Goal: Register for event/course

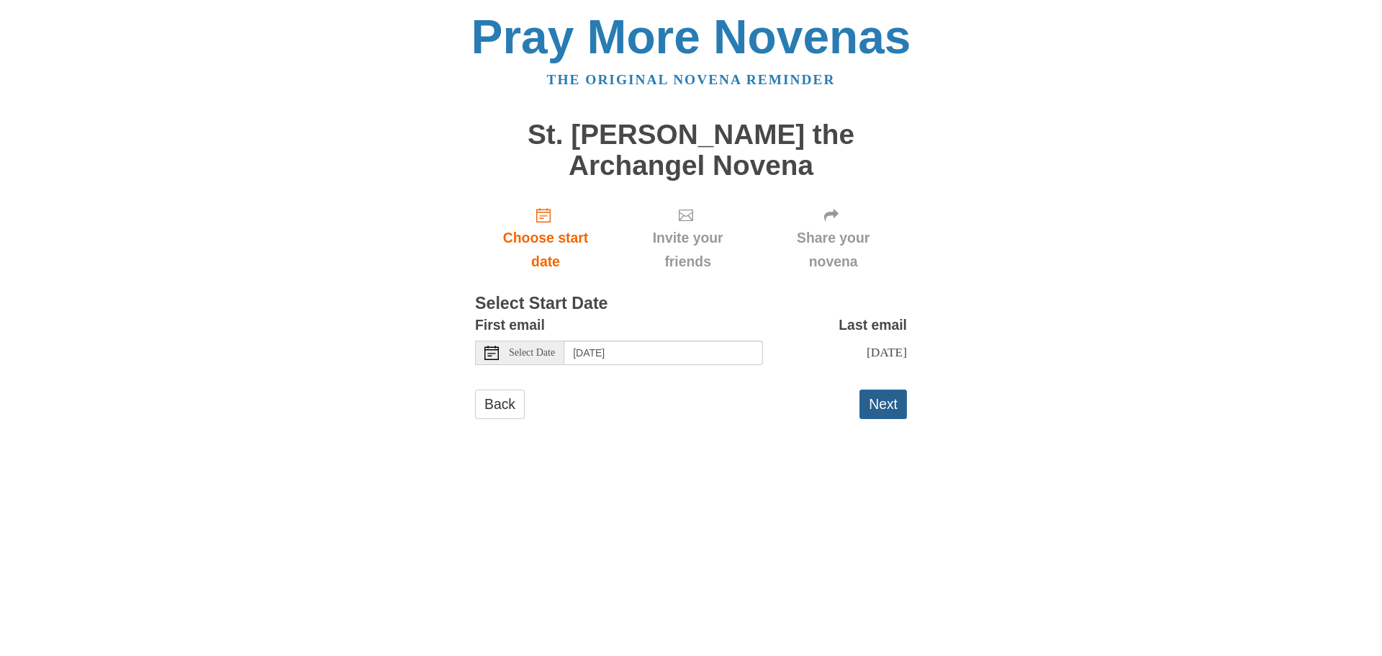
click at [900, 414] on button "Next" at bounding box center [883, 404] width 48 height 30
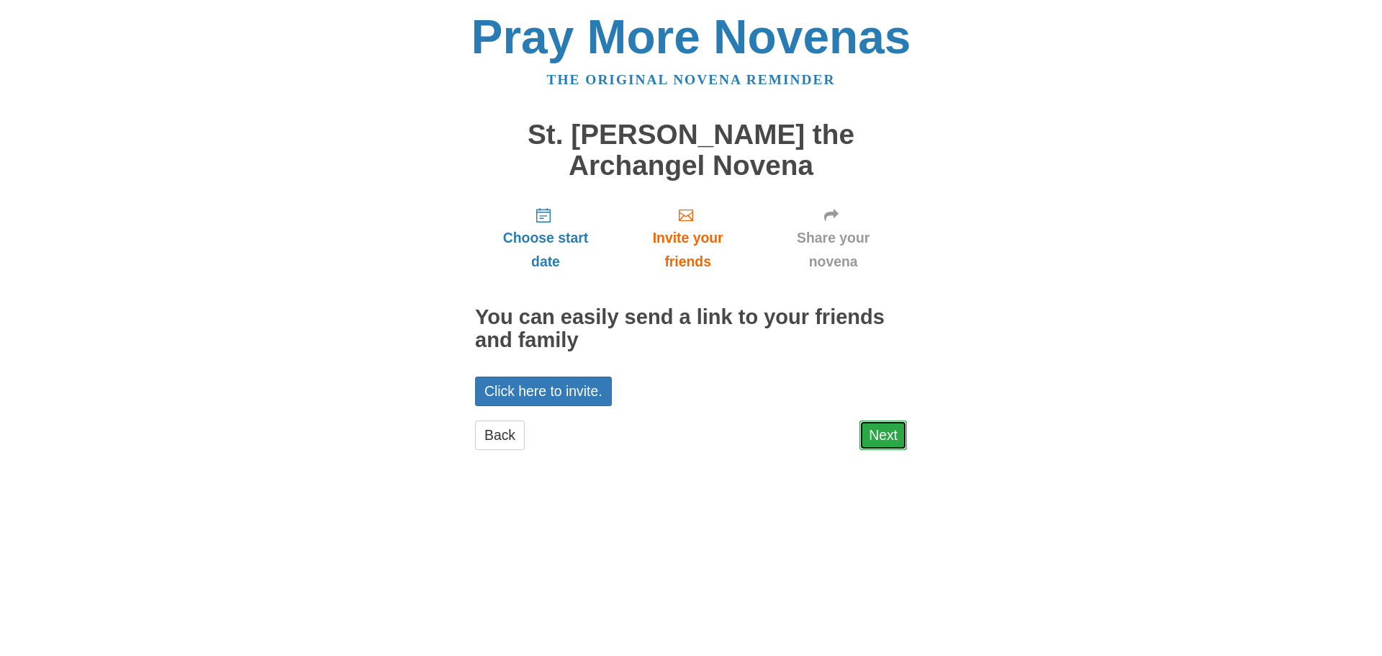
click at [899, 442] on link "Next" at bounding box center [883, 435] width 48 height 30
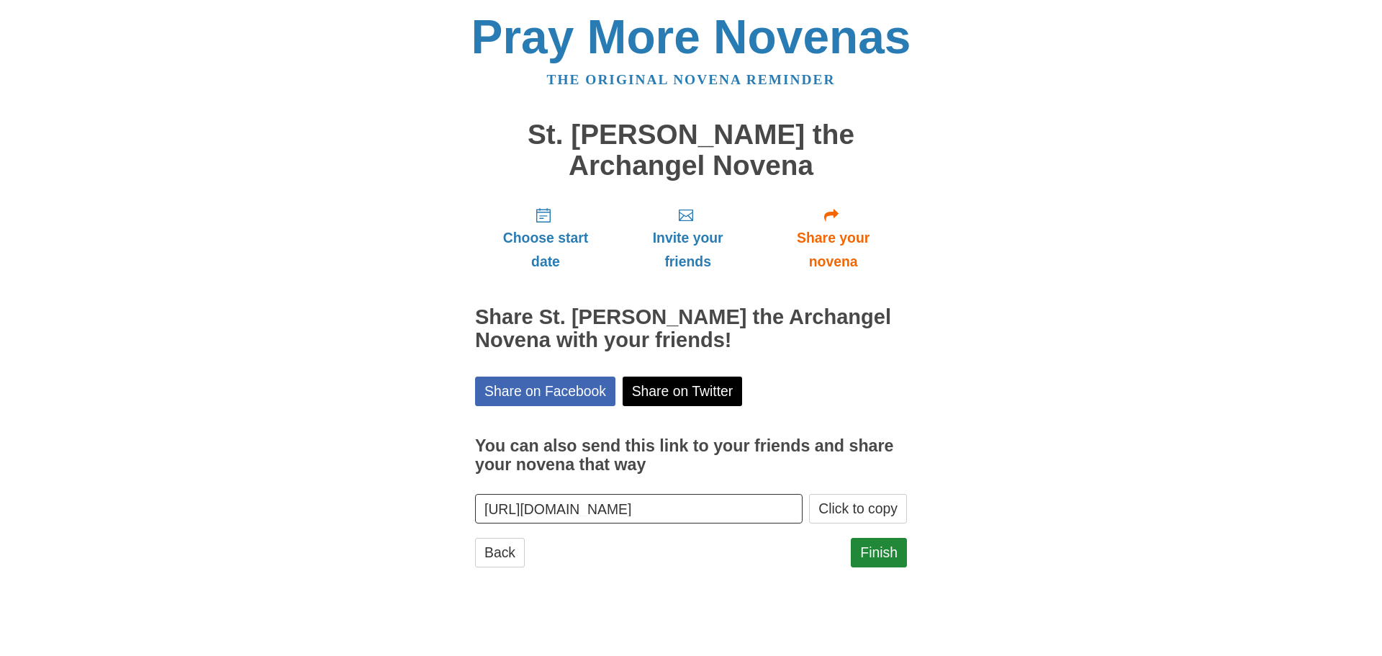
scroll to position [1, 172]
drag, startPoint x: 817, startPoint y: 549, endPoint x: 836, endPoint y: 570, distance: 28.0
click at [829, 566] on div "Choose start date Invite your friends Share your novena Share St. Raphael the A…" at bounding box center [691, 388] width 432 height 386
click at [871, 554] on link "Finish" at bounding box center [879, 553] width 56 height 30
